Goal: Task Accomplishment & Management: Complete application form

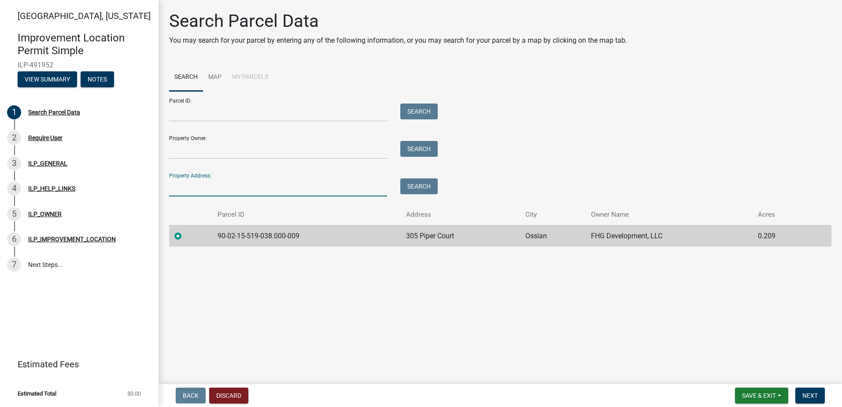
click at [183, 186] on input "Property Address:" at bounding box center [278, 187] width 218 height 18
type input "305 piper"
click at [427, 189] on button "Search" at bounding box center [418, 186] width 37 height 16
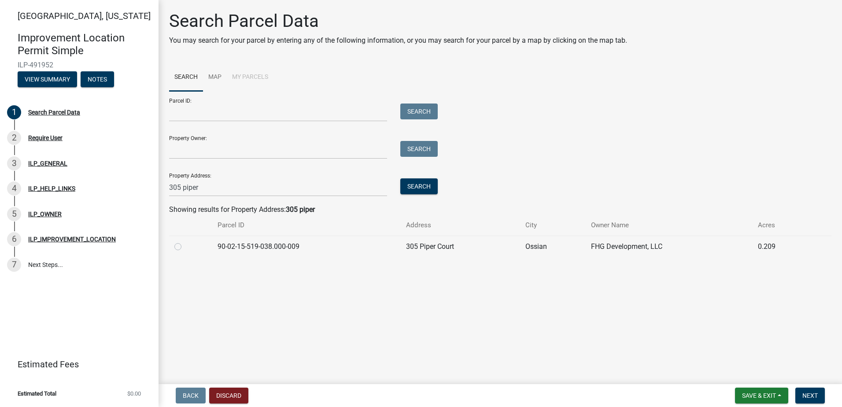
click at [178, 250] on div at bounding box center [190, 246] width 33 height 11
click at [185, 241] on label at bounding box center [185, 241] width 0 height 0
click at [185, 246] on input "radio" at bounding box center [188, 244] width 6 height 6
radio input "true"
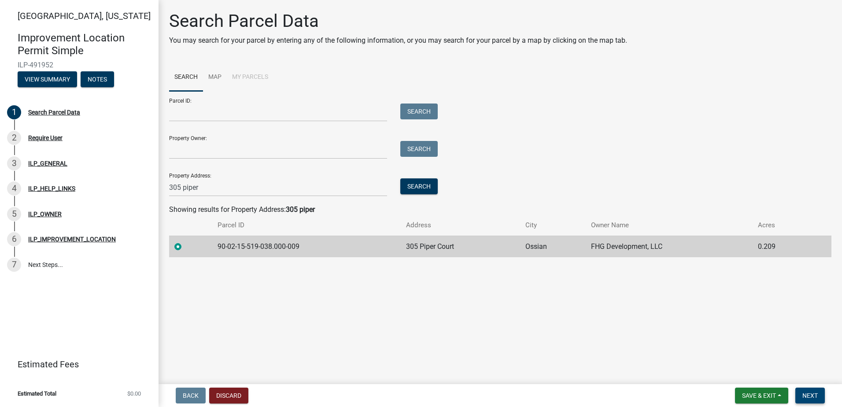
click at [812, 397] on span "Next" at bounding box center [809, 395] width 15 height 7
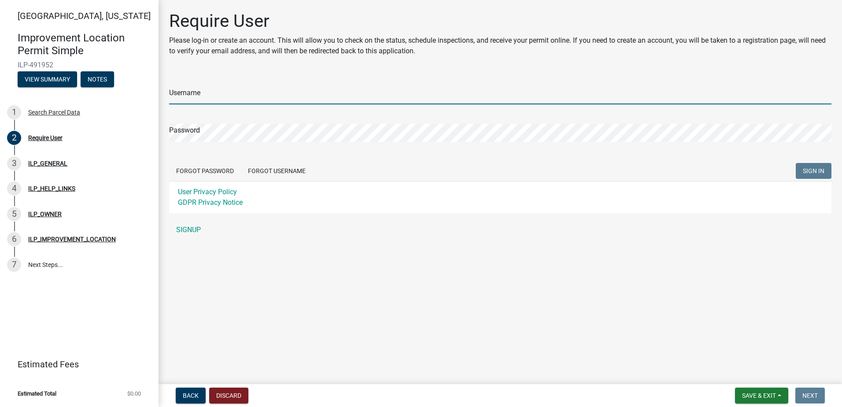
click at [182, 89] on input "Username" at bounding box center [500, 95] width 662 height 18
type input "DRHortonFortWayne"
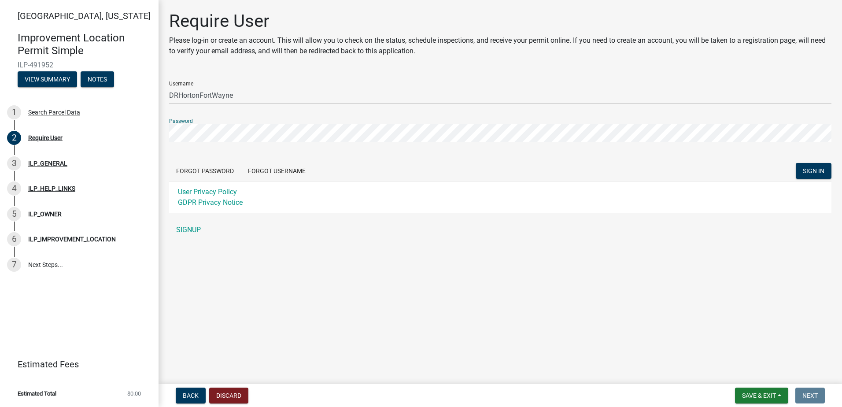
click at [795, 163] on button "SIGN IN" at bounding box center [813, 171] width 36 height 16
click at [288, 170] on button "Forgot Username" at bounding box center [277, 171] width 72 height 16
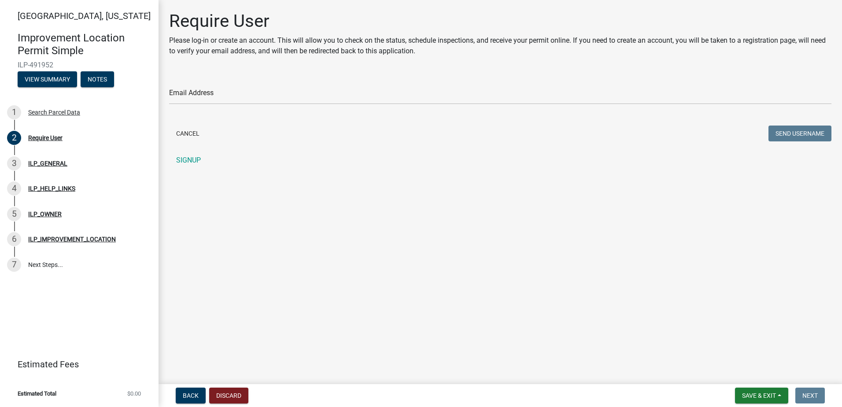
click at [201, 84] on div "Email Address" at bounding box center [500, 89] width 662 height 30
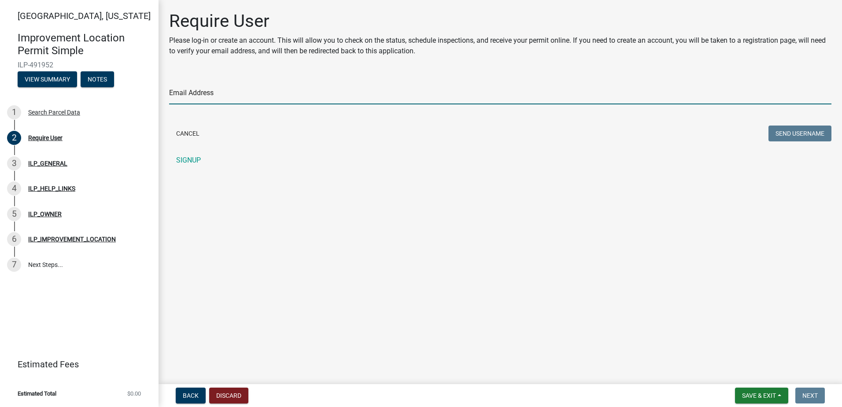
click at [195, 89] on input "Email Address" at bounding box center [500, 95] width 662 height 18
type input "LAOverholser@drhorton.com"
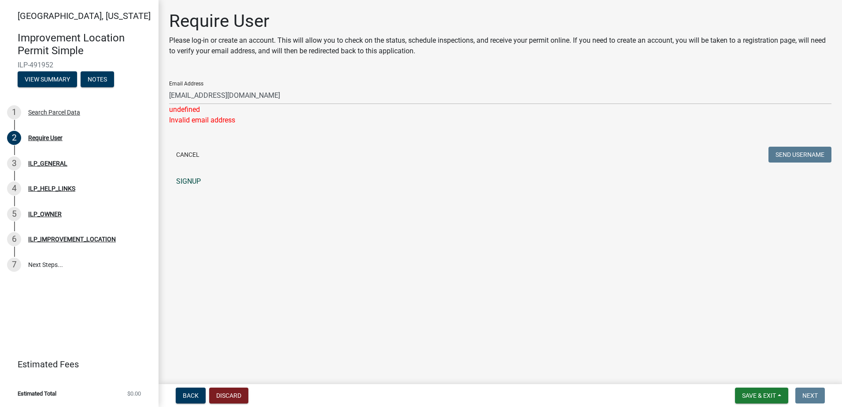
click at [182, 177] on link "SIGNUP" at bounding box center [500, 182] width 662 height 18
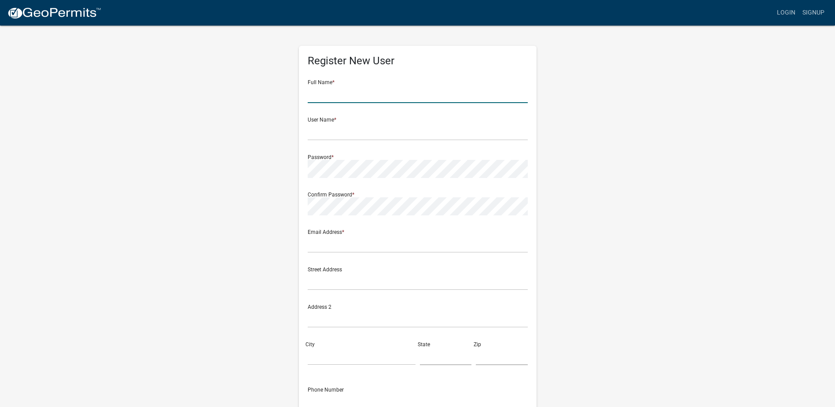
click at [342, 94] on input "text" at bounding box center [418, 94] width 220 height 18
type input "L"
click at [337, 94] on input "text" at bounding box center [418, 94] width 220 height 18
type input "[PERSON_NAME]"
type input "DRHortonFW"
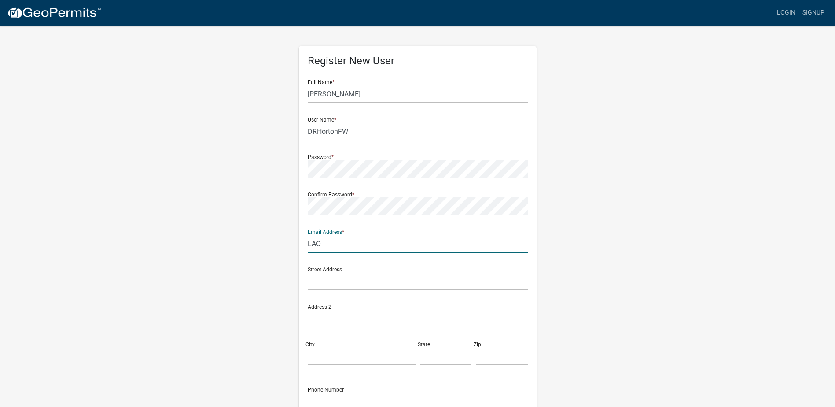
type input "LAOverholser@drhorton.com"
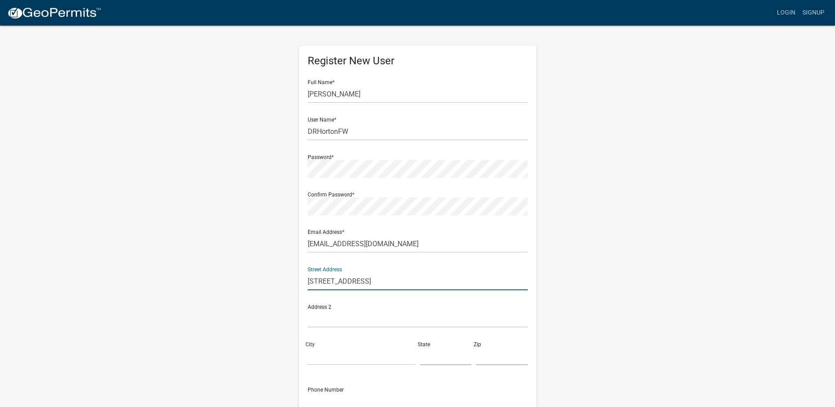
type input "8181 W Jefferson Blvd"
type input "Ft. Wayne"
type input "IN"
type input "46804"
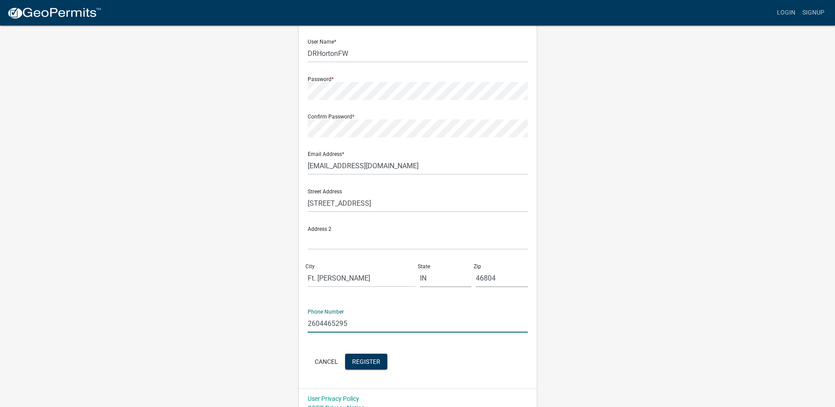
scroll to position [89, 0]
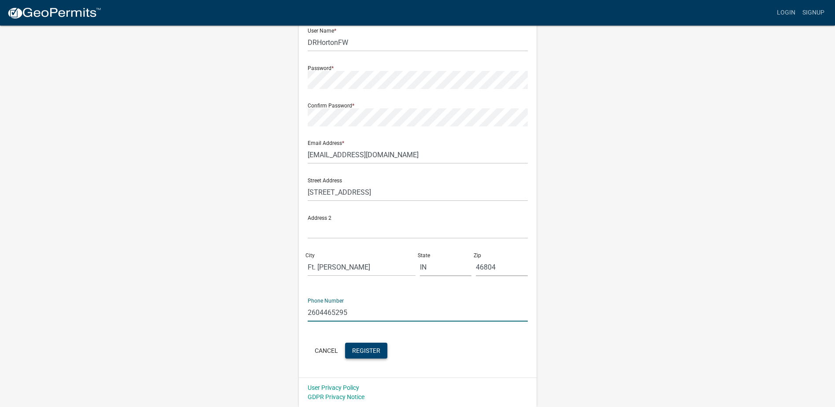
type input "2604465295"
click at [366, 347] on span "Register" at bounding box center [366, 349] width 28 height 7
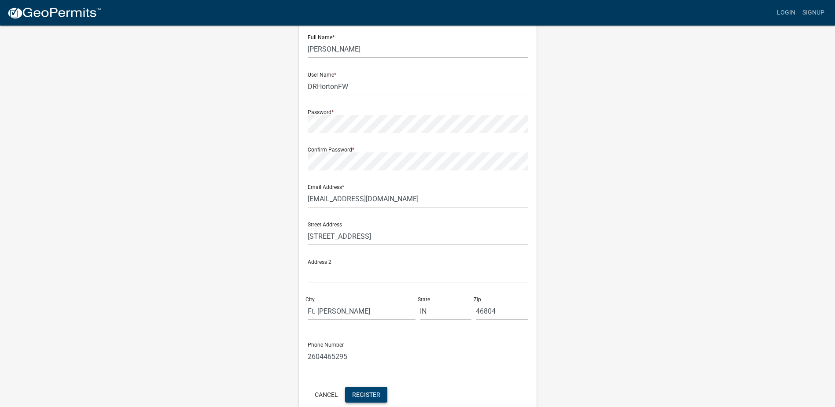
scroll to position [0, 0]
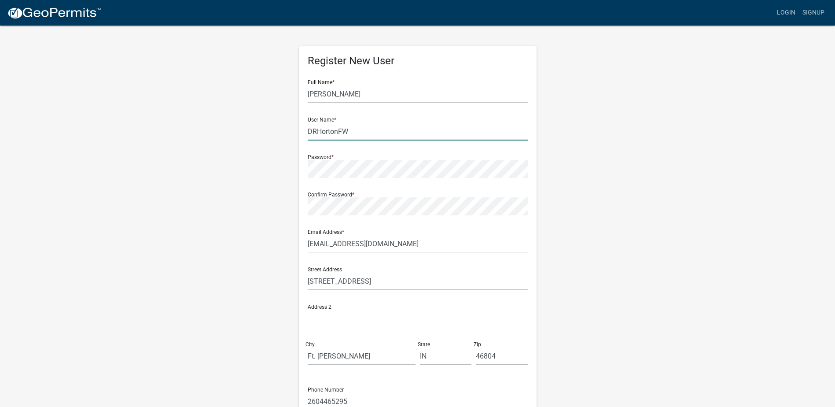
click at [349, 130] on input "DRHortonFW" at bounding box center [418, 131] width 220 height 18
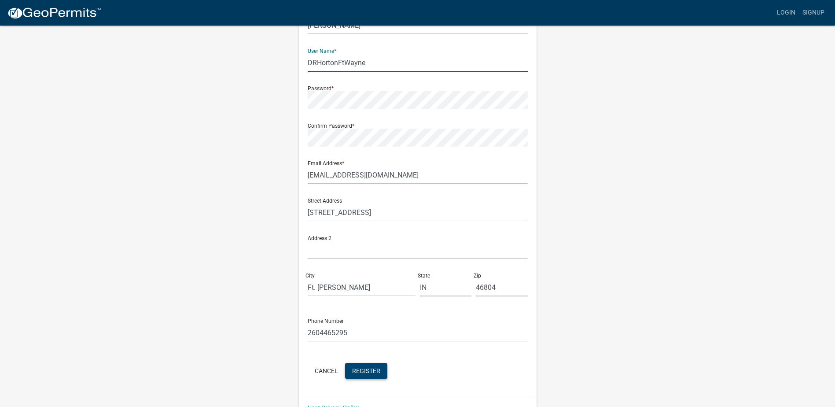
scroll to position [89, 0]
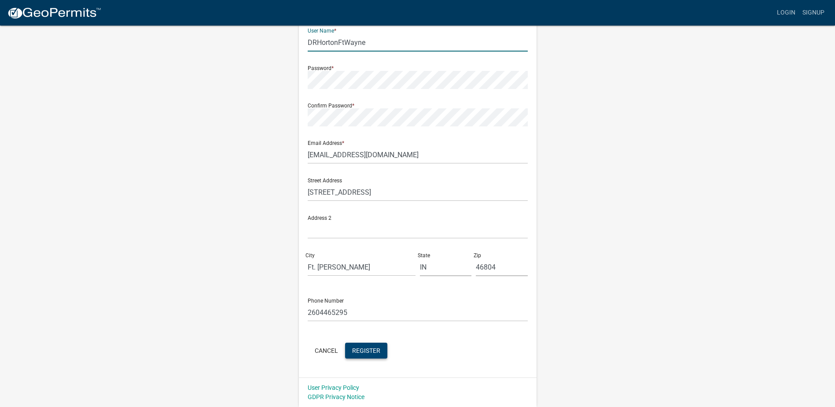
type input "DRHortonFtWayne"
click at [382, 350] on button "Register" at bounding box center [366, 350] width 42 height 16
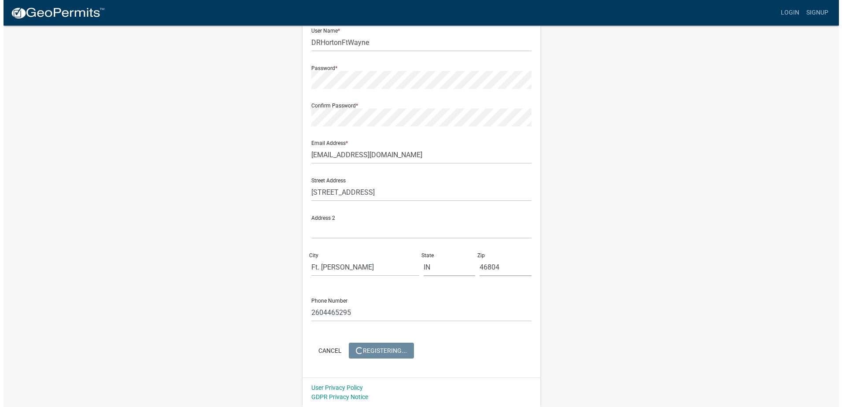
scroll to position [0, 0]
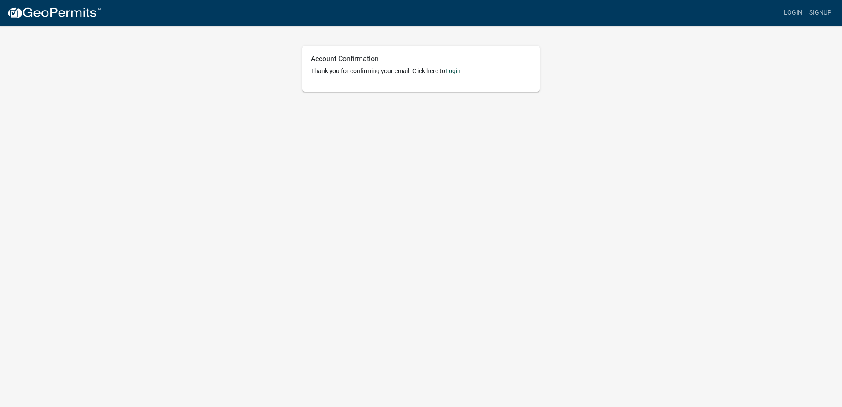
click at [456, 72] on link "Login" at bounding box center [452, 70] width 15 height 7
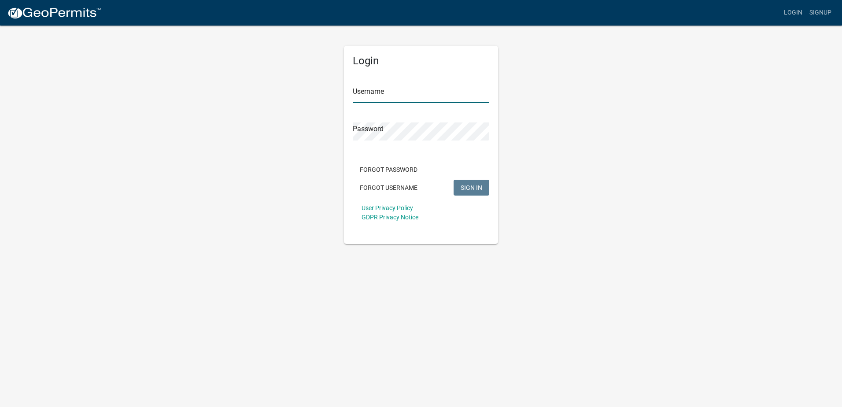
click at [401, 96] on input "Username" at bounding box center [421, 94] width 136 height 18
type input "DRHortonFtWayne"
click at [479, 182] on button "SIGN IN" at bounding box center [471, 188] width 36 height 16
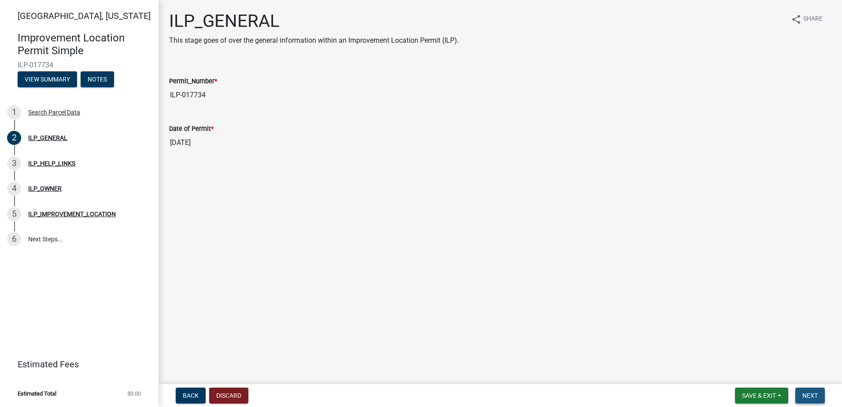
click at [816, 398] on span "Next" at bounding box center [809, 395] width 15 height 7
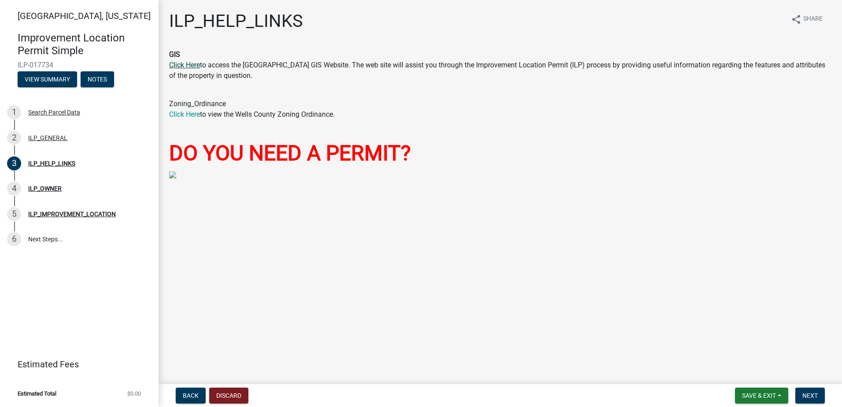
click at [176, 65] on link "Click Here" at bounding box center [184, 65] width 31 height 8
click at [808, 389] on button "Next" at bounding box center [809, 395] width 29 height 16
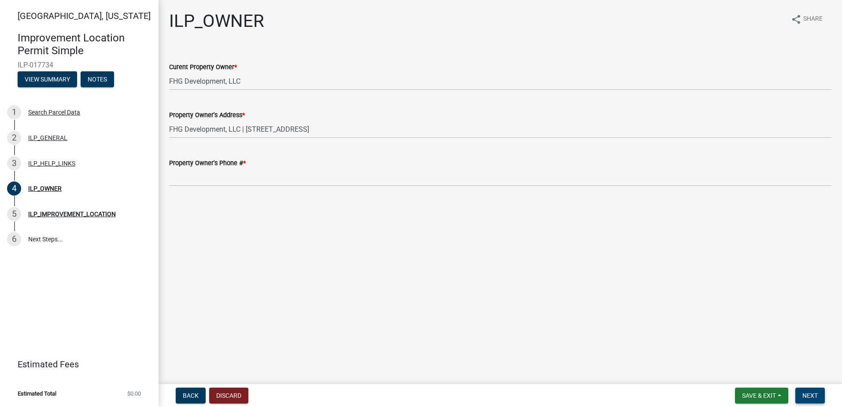
click at [808, 390] on button "Next" at bounding box center [809, 395] width 29 height 16
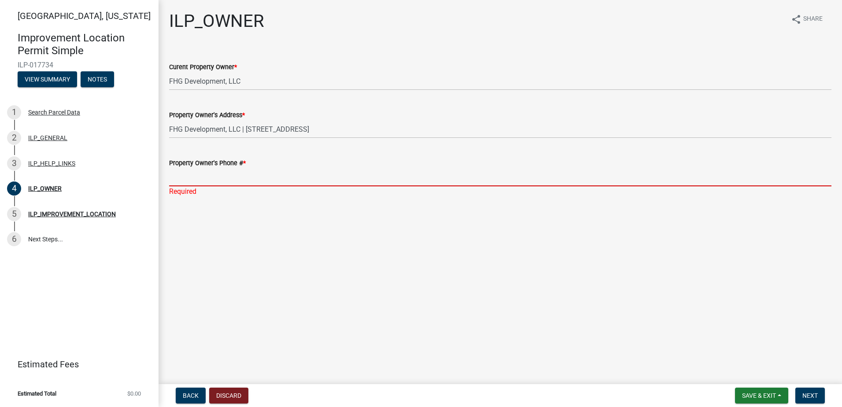
click at [172, 177] on input "Property Owner's Phone # *" at bounding box center [500, 177] width 662 height 18
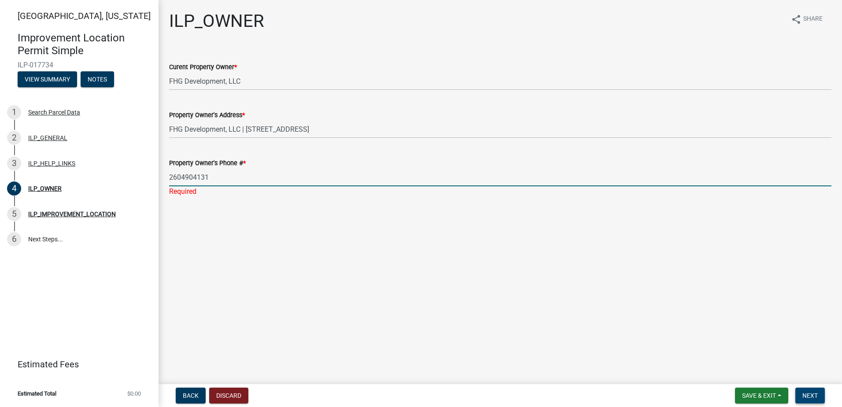
type input "2604904131"
click at [812, 390] on button "Next" at bounding box center [809, 395] width 29 height 16
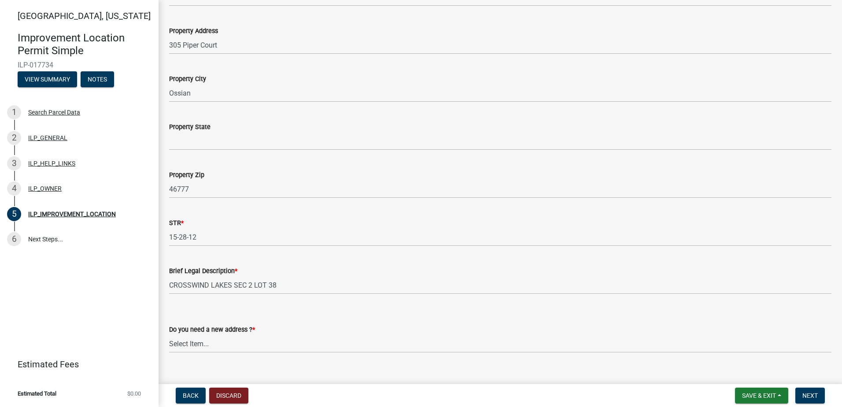
scroll to position [147, 0]
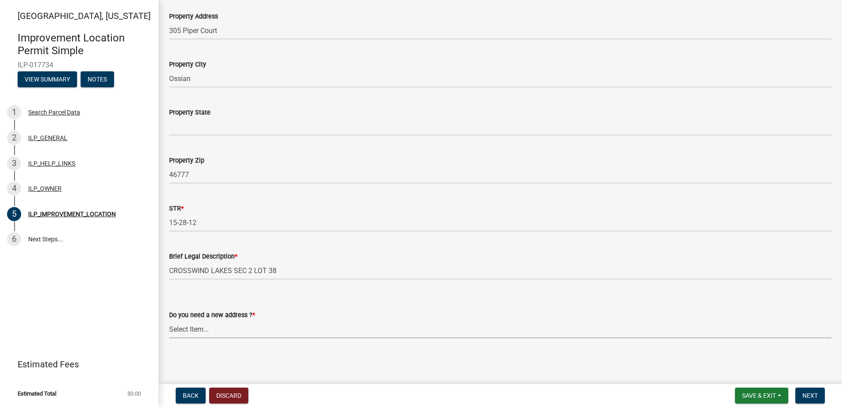
click at [181, 328] on select "Select Item... YES NO" at bounding box center [500, 329] width 662 height 18
click at [169, 320] on select "Select Item... YES NO" at bounding box center [500, 329] width 662 height 18
select select "03ef64e6-f0ff-43c9-aded-972c487e3507"
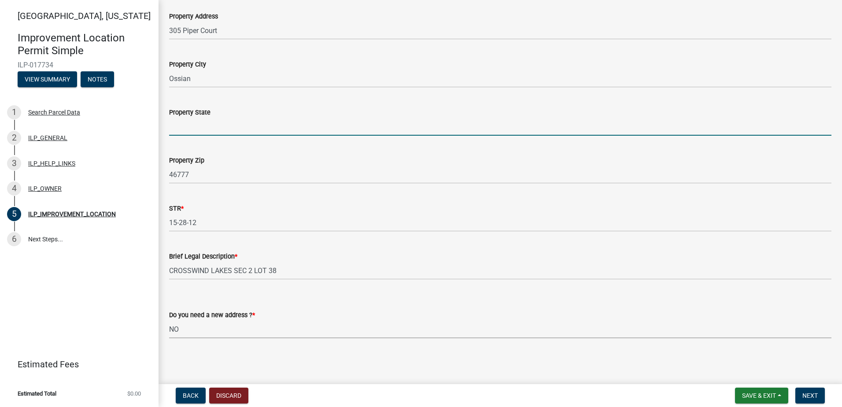
click at [224, 126] on input "Property State" at bounding box center [500, 127] width 662 height 18
type input "IN"
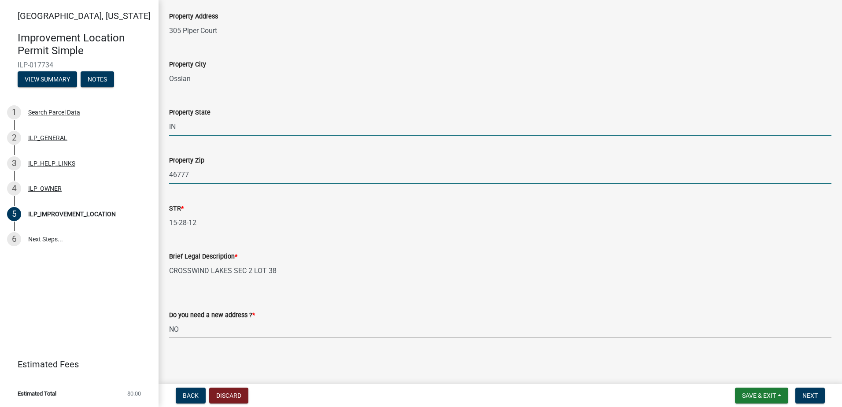
click at [201, 176] on input "46777" at bounding box center [500, 175] width 662 height 18
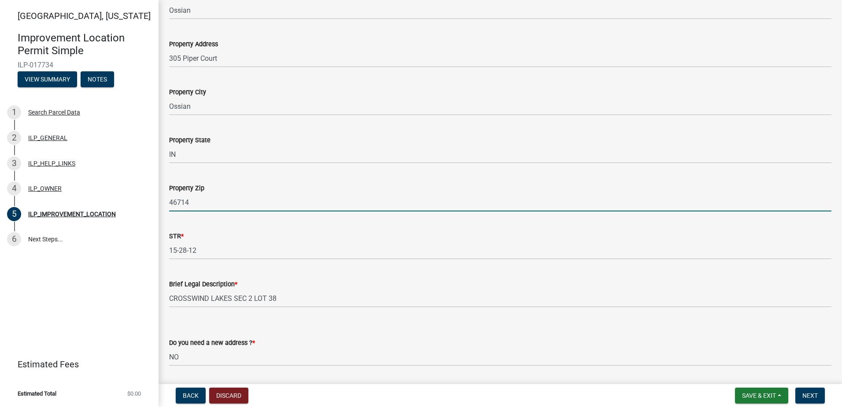
scroll to position [132, 0]
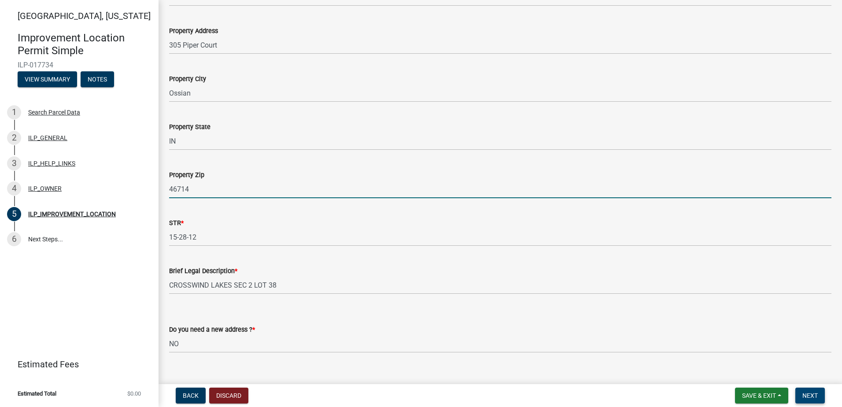
type input "46714"
click at [810, 389] on button "Next" at bounding box center [809, 395] width 29 height 16
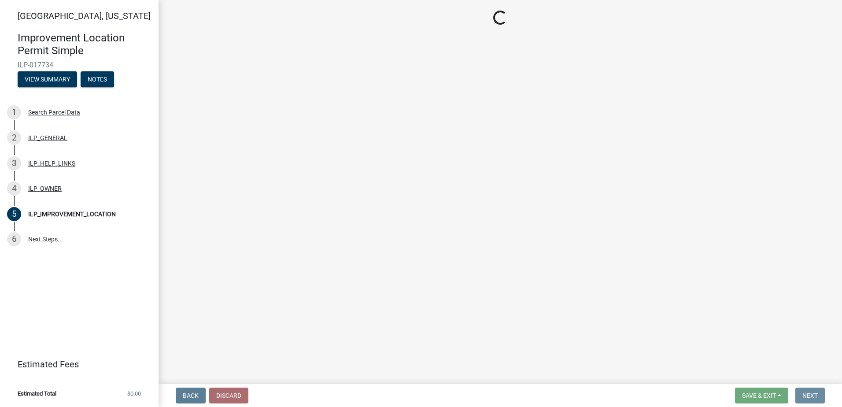
scroll to position [0, 0]
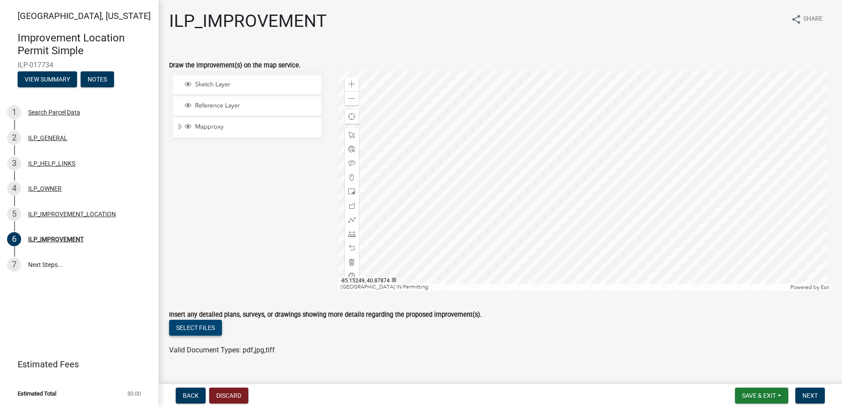
click at [184, 328] on button "Select files" at bounding box center [195, 328] width 53 height 16
click at [187, 327] on button "Select files" at bounding box center [195, 328] width 53 height 16
click at [195, 324] on button "Select files" at bounding box center [195, 328] width 53 height 16
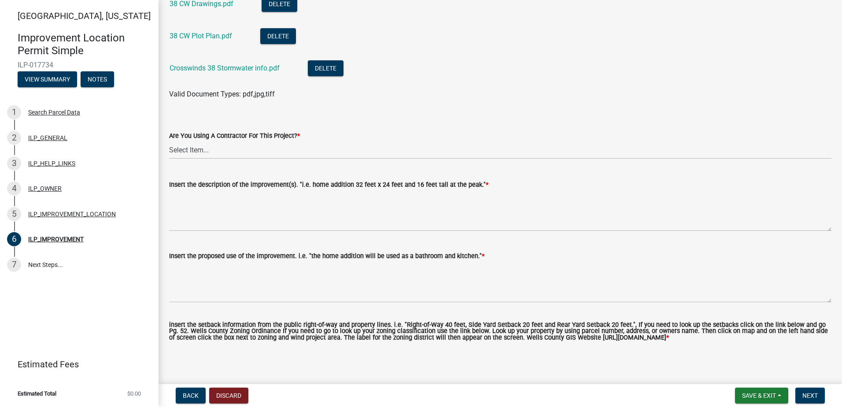
scroll to position [396, 0]
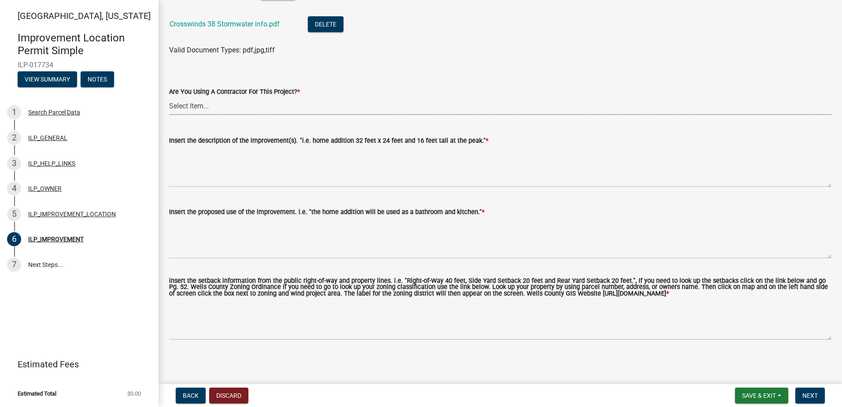
click at [188, 106] on select "Select Item... YES NO" at bounding box center [500, 106] width 662 height 18
click at [169, 97] on select "Select Item... YES NO" at bounding box center [500, 106] width 662 height 18
select select "d0c397cf-92c1-4d75-b08b-a5d0ada822ad"
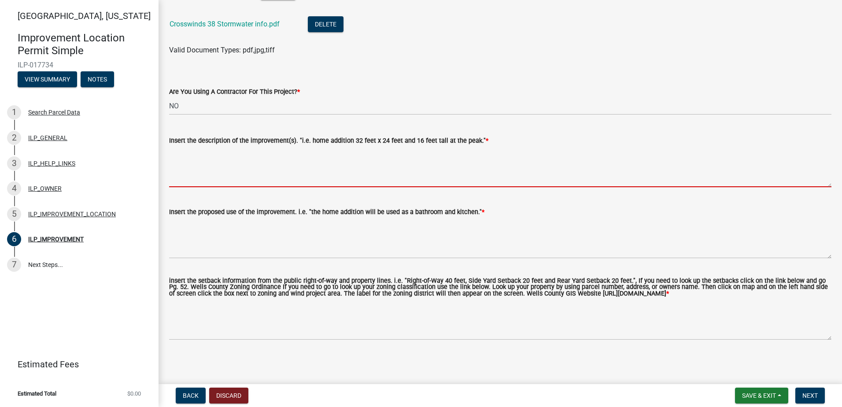
click at [186, 179] on textarea "Insert the description of the improvement(s). "i.e. home addition 32 feet x 24 …" at bounding box center [500, 166] width 662 height 41
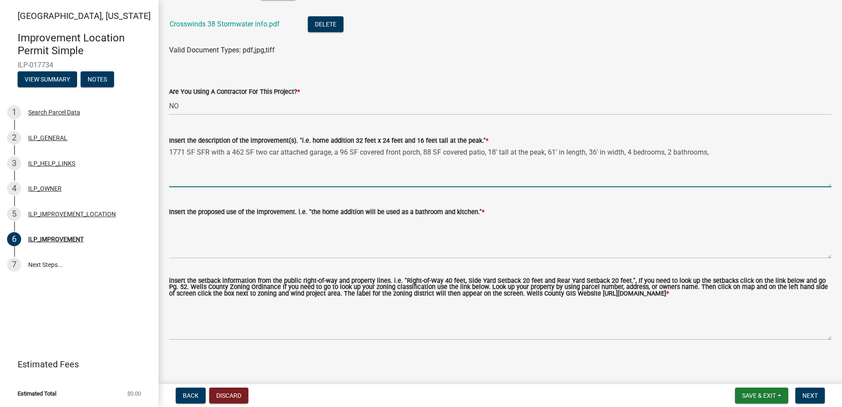
type textarea "1771 SF SFR with a 462 SF two car attached garage, a 96 SF covered front porch,…"
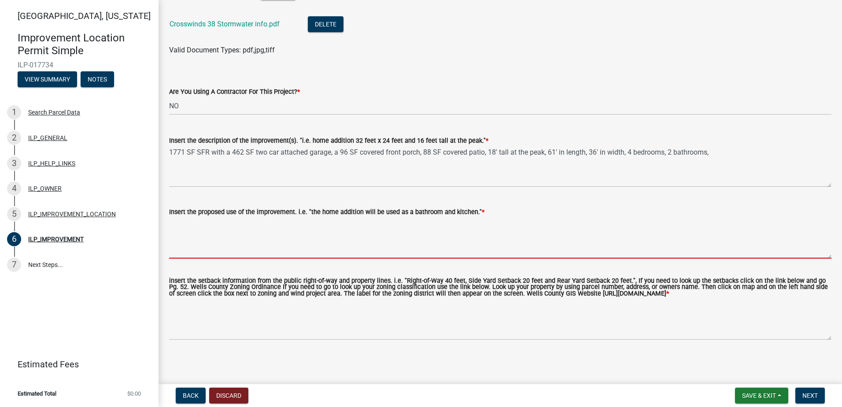
click at [178, 254] on textarea "Insert the proposed use of the improvement. i.e. "the home addition will be use…" at bounding box center [500, 237] width 662 height 41
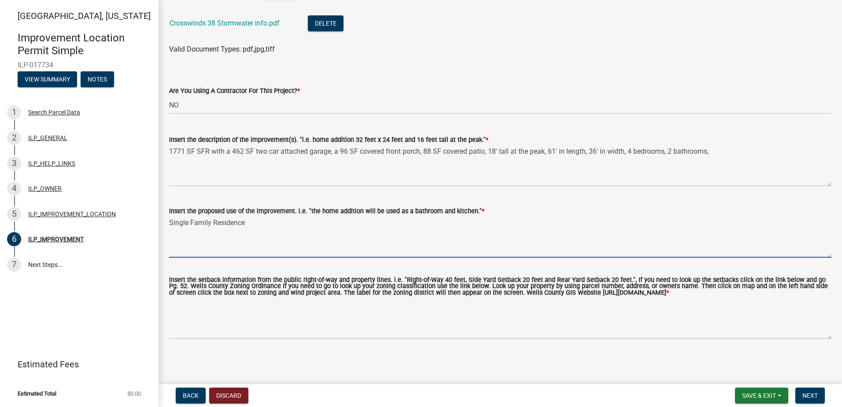
scroll to position [404, 0]
type textarea "Single Family Residence"
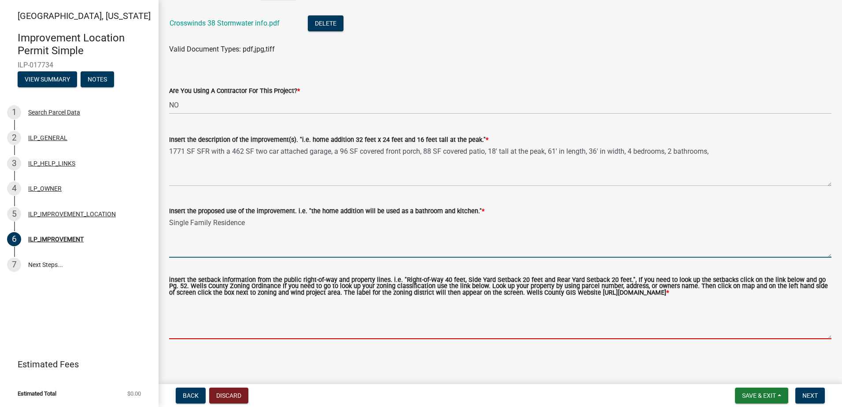
click at [184, 324] on textarea "insert the setback information from the public right-of-way and property lines.…" at bounding box center [500, 318] width 662 height 41
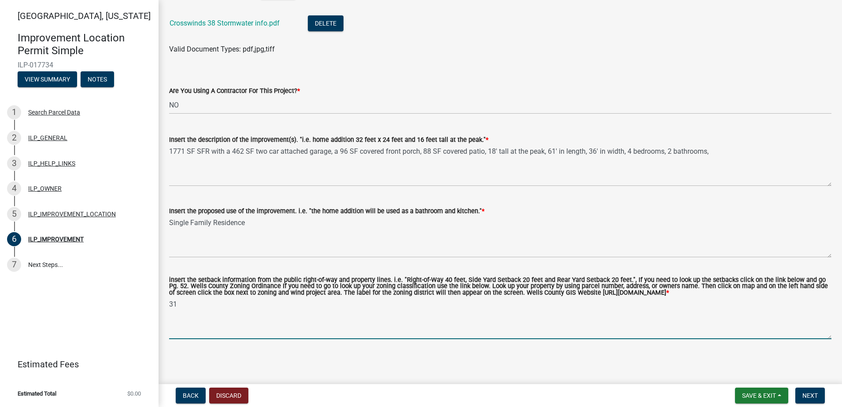
type textarea "3"
type textarea "Right of way 31 feet, Right side yard setback 10.33 feet, left side yard setbac…"
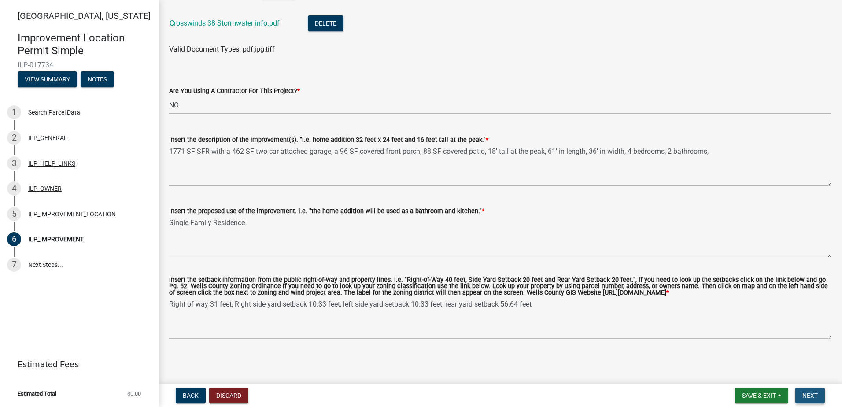
click at [809, 397] on span "Next" at bounding box center [809, 395] width 15 height 7
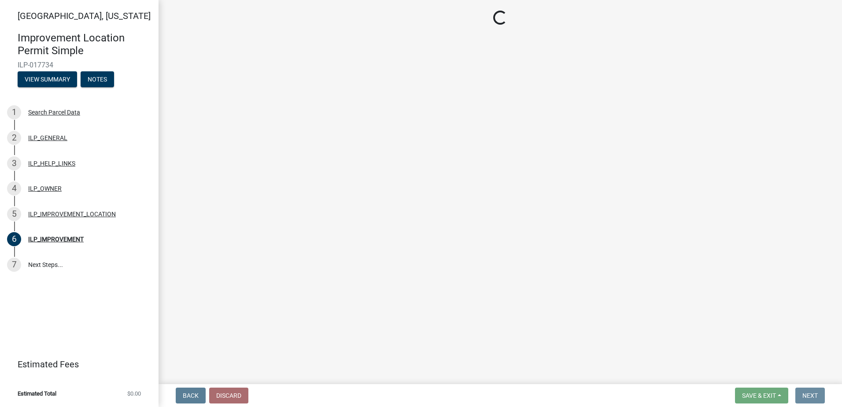
scroll to position [0, 0]
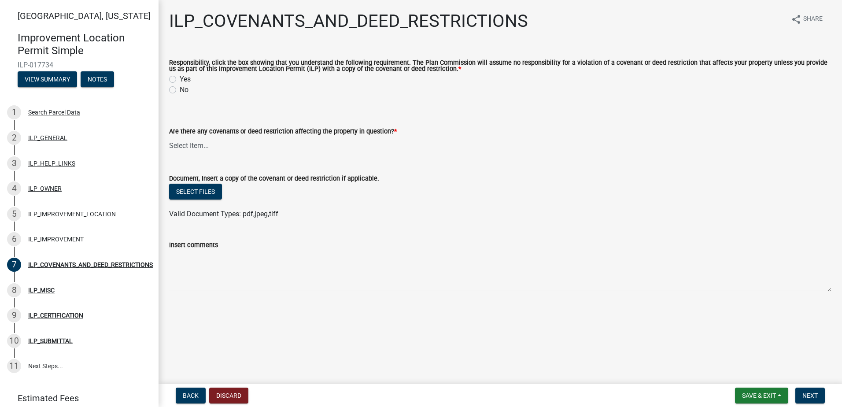
click at [180, 77] on label "Yes" at bounding box center [185, 79] width 11 height 11
click at [180, 77] on input "Yes" at bounding box center [183, 77] width 6 height 6
radio input "true"
click at [202, 199] on button "Select files" at bounding box center [195, 192] width 53 height 16
click at [180, 90] on label "No" at bounding box center [184, 90] width 9 height 11
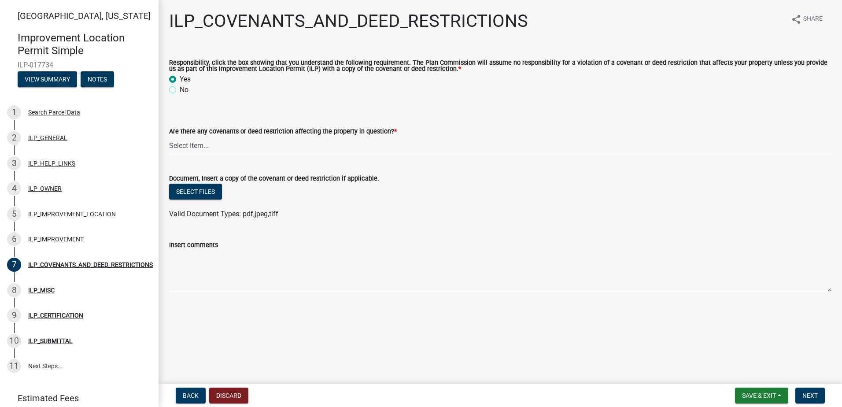
click at [180, 90] on input "No" at bounding box center [183, 88] width 6 height 6
radio input "true"
click at [183, 148] on select "Select Item... YES NO" at bounding box center [500, 145] width 662 height 18
click at [169, 137] on select "Select Item... YES NO" at bounding box center [500, 145] width 662 height 18
select select "8e2002f1-ace1-422c-92a0-aa7ffd64ff05"
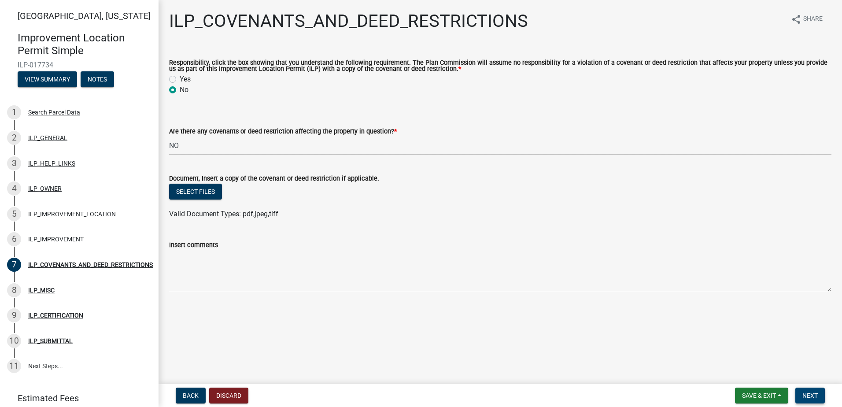
click at [819, 391] on button "Next" at bounding box center [809, 395] width 29 height 16
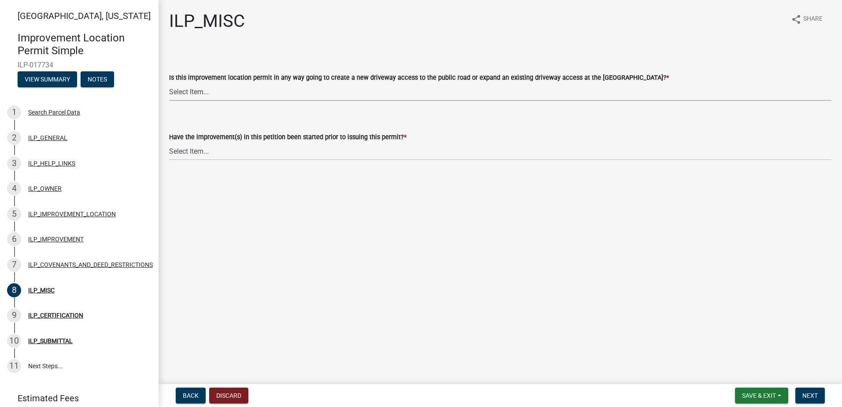
click at [550, 92] on select "Select Item... YES NO" at bounding box center [500, 92] width 662 height 18
click at [169, 83] on select "Select Item... YES NO" at bounding box center [500, 92] width 662 height 18
select select "efdfc372-da28-48aa-82f0-d86e80c7002d"
click at [476, 155] on select "Select Item... YES NO" at bounding box center [500, 151] width 662 height 18
click at [169, 142] on select "Select Item... YES NO" at bounding box center [500, 151] width 662 height 18
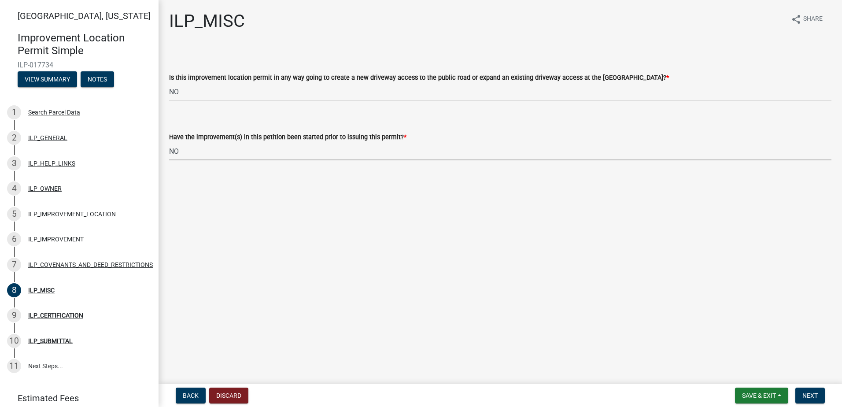
select select "87690217-1c5d-4f3f-89a3-85c12ce3295a"
click at [813, 390] on button "Next" at bounding box center [809, 395] width 29 height 16
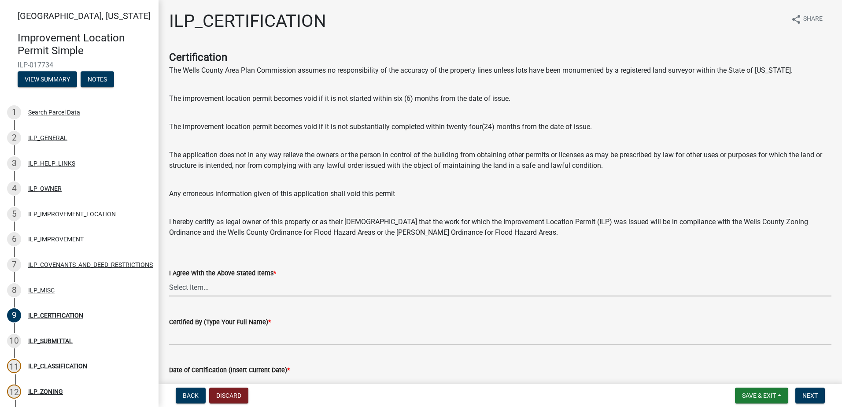
click at [256, 287] on select "Select Item... Yes" at bounding box center [500, 287] width 662 height 18
click at [169, 278] on select "Select Item... Yes" at bounding box center [500, 287] width 662 height 18
select select "bd96893d-fc5a-4886-96bc-c23f48f60341"
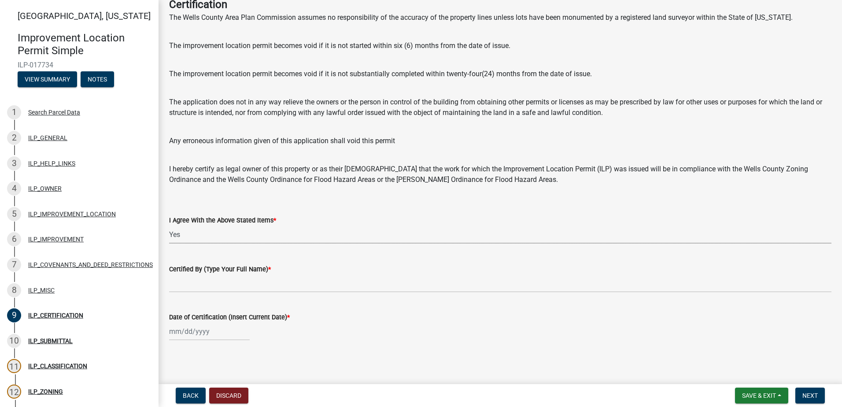
scroll to position [55, 0]
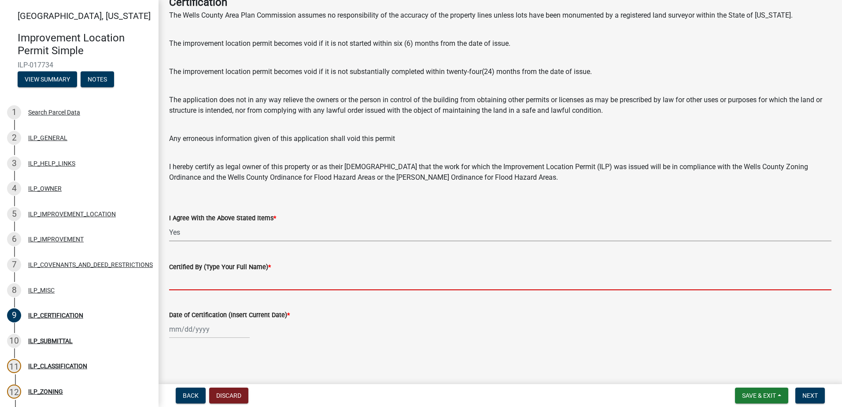
click at [222, 284] on input "Certified By (Type Your Full Name) *" at bounding box center [500, 281] width 662 height 18
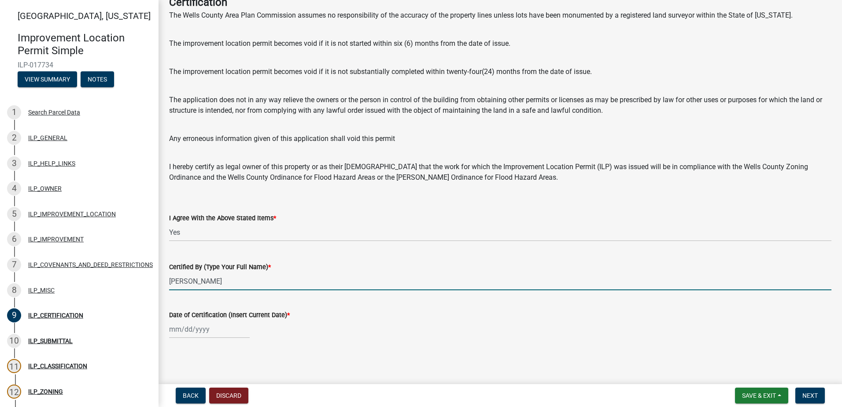
type input "[PERSON_NAME]"
select select "10"
select select "2025"
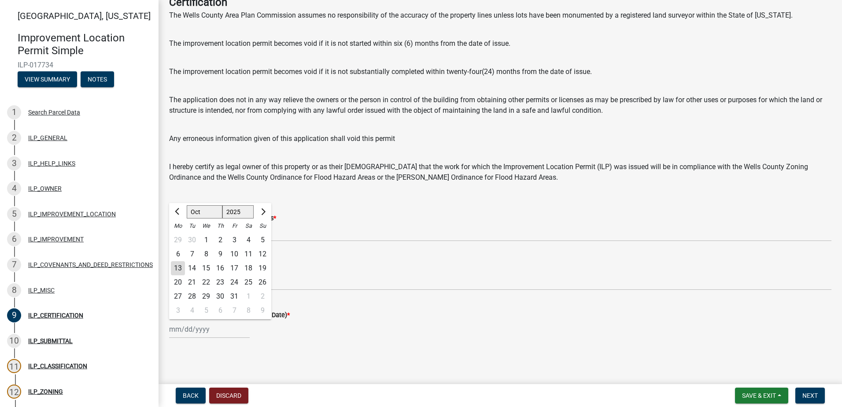
click at [173, 271] on div "13" at bounding box center [178, 268] width 14 height 14
type input "[DATE]"
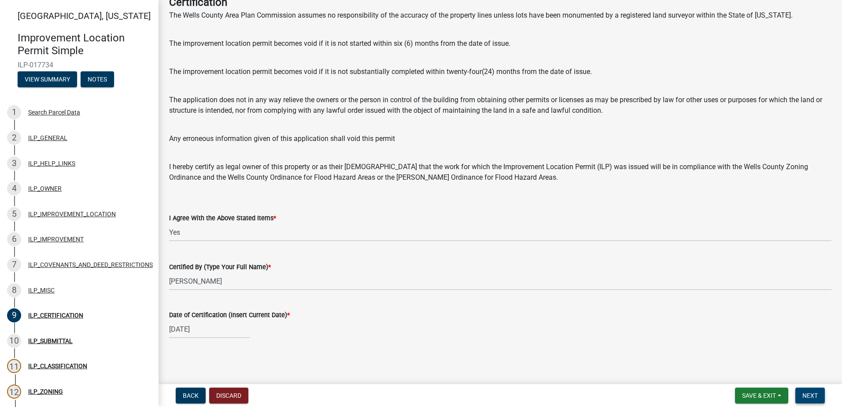
click at [814, 393] on span "Next" at bounding box center [809, 395] width 15 height 7
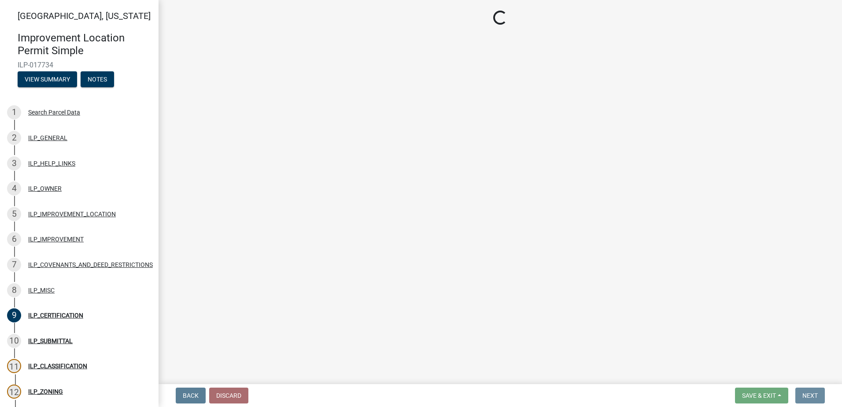
scroll to position [0, 0]
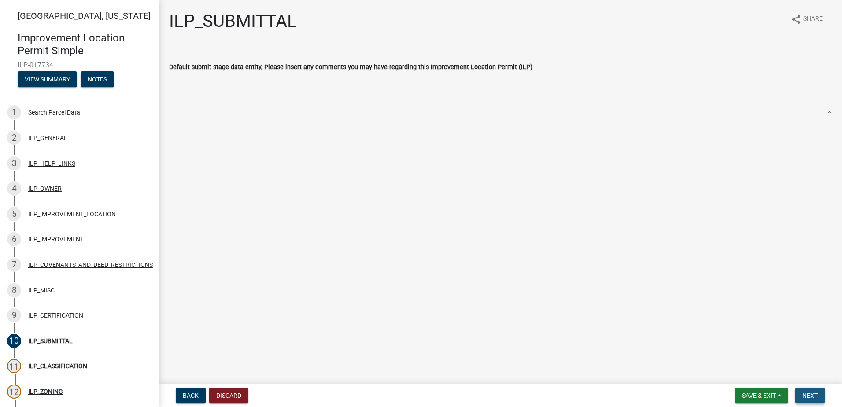
click at [806, 395] on span "Next" at bounding box center [809, 395] width 15 height 7
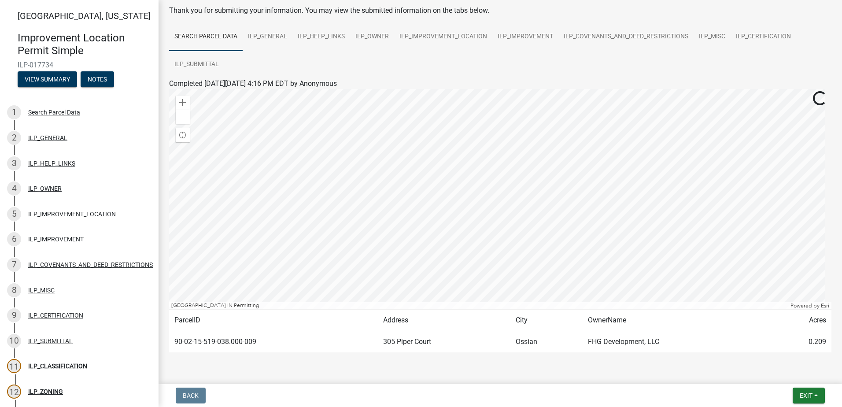
scroll to position [68, 0]
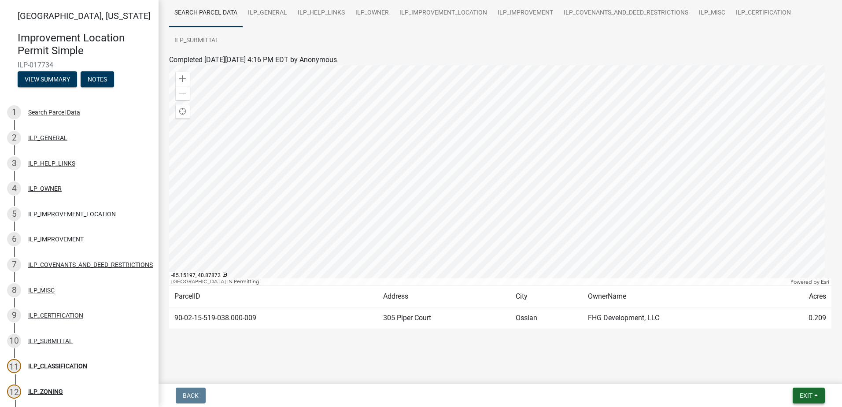
click at [808, 392] on span "Exit" at bounding box center [805, 395] width 13 height 7
click at [777, 369] on button "Save & Exit" at bounding box center [789, 372] width 70 height 21
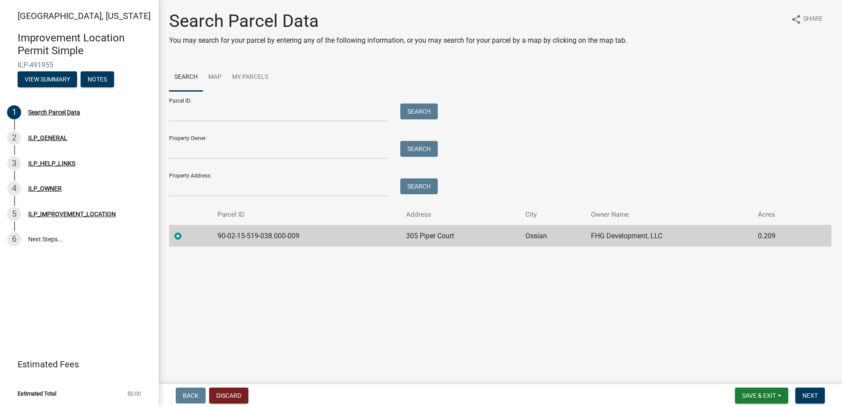
click at [243, 236] on td "90-02-15-519-038.000-009" at bounding box center [306, 236] width 188 height 22
click at [808, 390] on button "Next" at bounding box center [809, 395] width 29 height 16
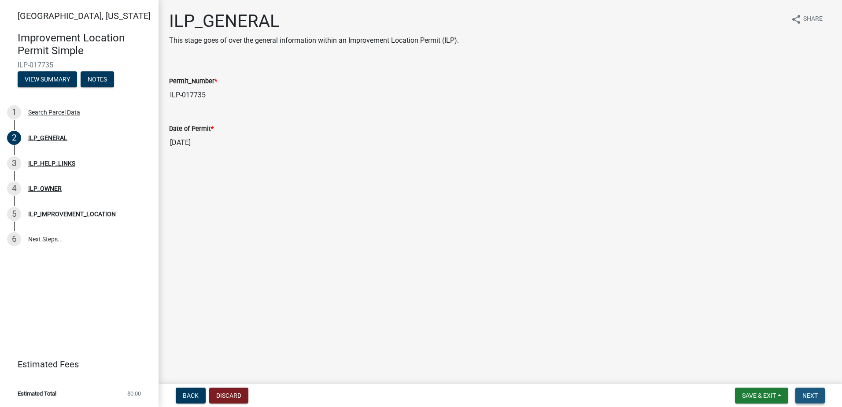
click at [818, 397] on button "Next" at bounding box center [809, 395] width 29 height 16
